Goal: Find specific page/section: Find specific page/section

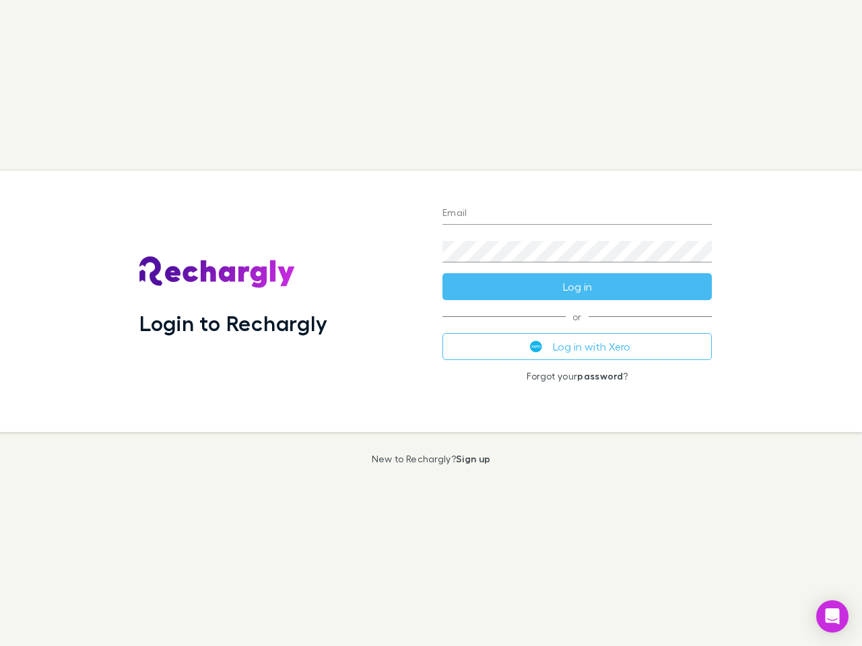
click at [431, 323] on div "Login to Rechargly" at bounding box center [280, 301] width 303 height 261
click at [577, 214] on input "Email" at bounding box center [576, 214] width 269 height 22
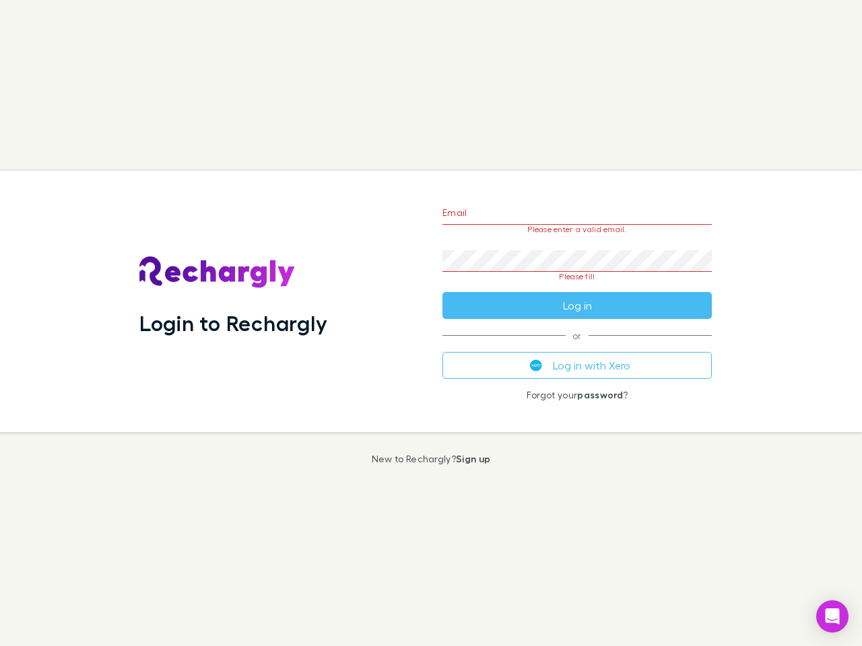
click at [577, 287] on form "Email Please enter a valid email. Password Please fill Log in" at bounding box center [576, 256] width 269 height 127
click at [577, 347] on div "Email Please enter a valid email. Password Please fill Log in or Log in with Xe…" at bounding box center [576, 301] width 291 height 261
click at [832, 617] on icon "Open Intercom Messenger" at bounding box center [832, 616] width 14 height 16
